Goal: Find specific page/section

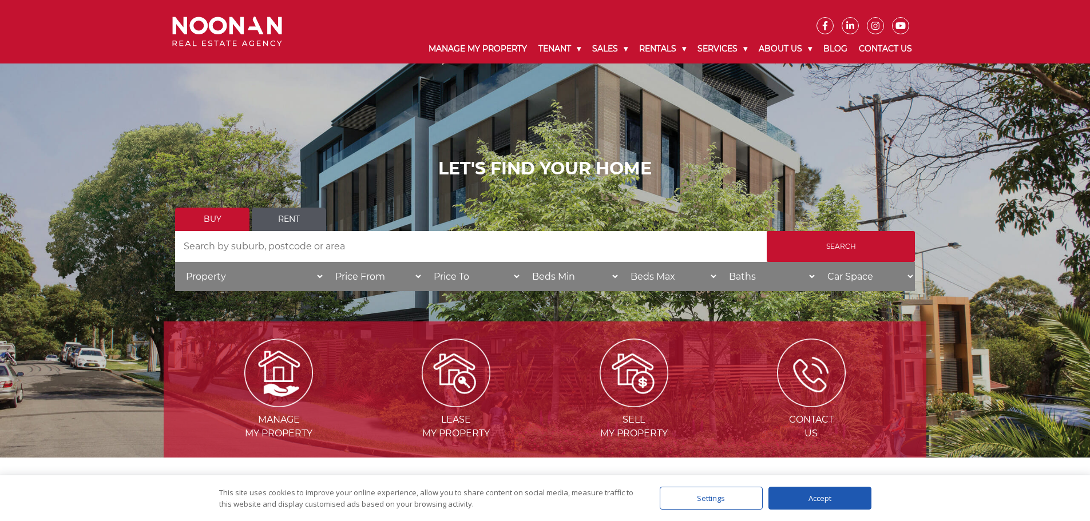
click at [281, 243] on input "Search by Address" at bounding box center [470, 246] width 591 height 31
type input "riverwood"
click at [861, 243] on input "Search" at bounding box center [841, 246] width 148 height 31
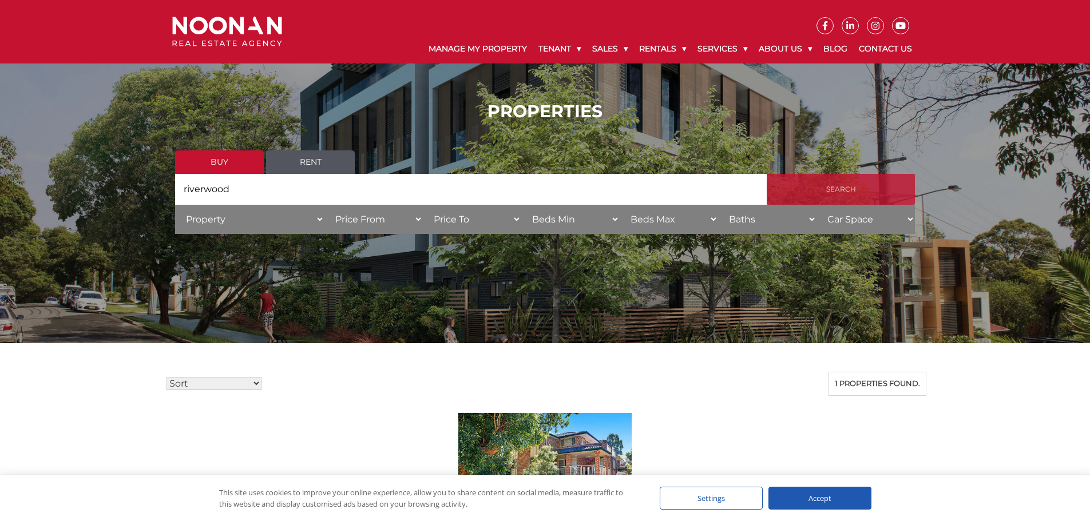
click at [819, 191] on input "Search" at bounding box center [841, 189] width 148 height 31
click at [859, 191] on input "Search" at bounding box center [841, 189] width 148 height 31
click at [300, 161] on link "Rent" at bounding box center [310, 161] width 89 height 23
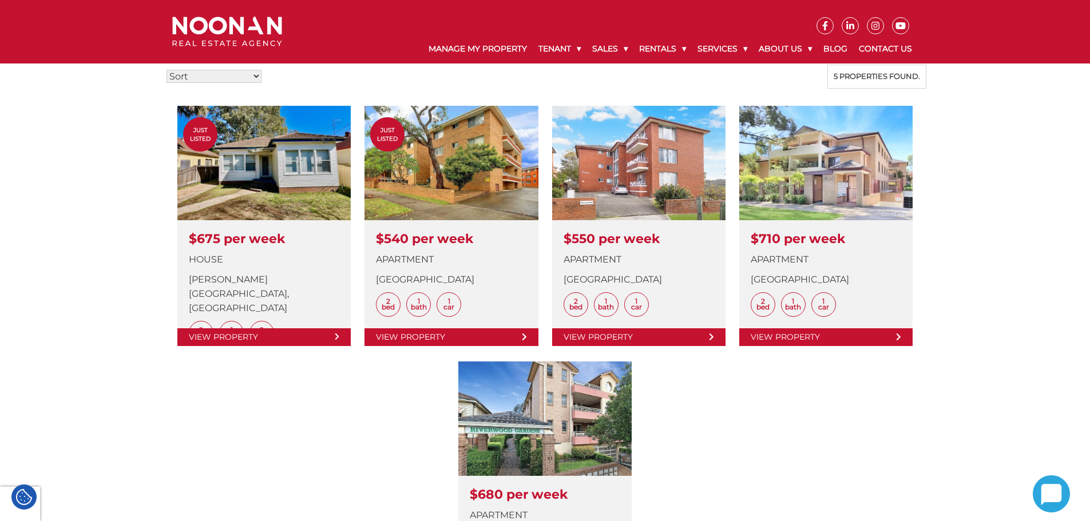
scroll to position [229, 0]
